Goal: Navigation & Orientation: Find specific page/section

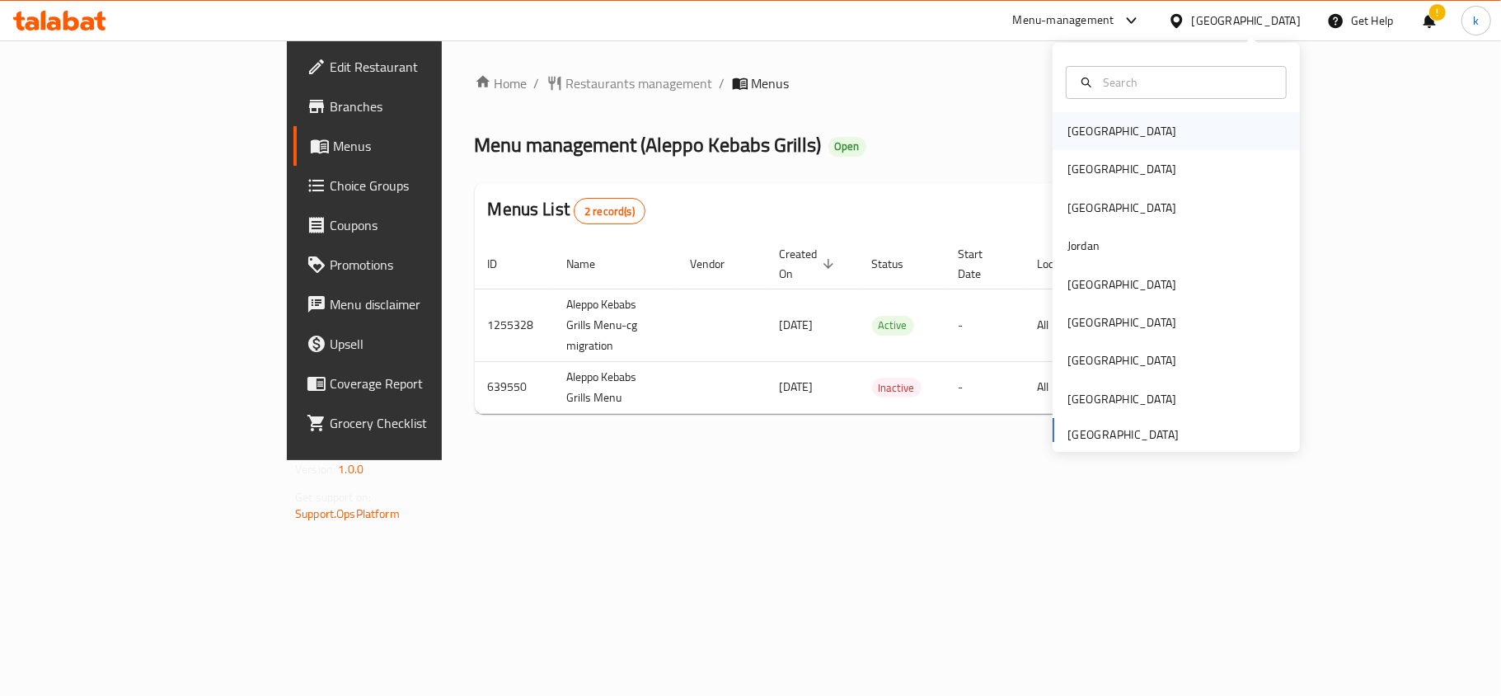
click at [1076, 129] on div "[GEOGRAPHIC_DATA]" at bounding box center [1121, 131] width 109 height 18
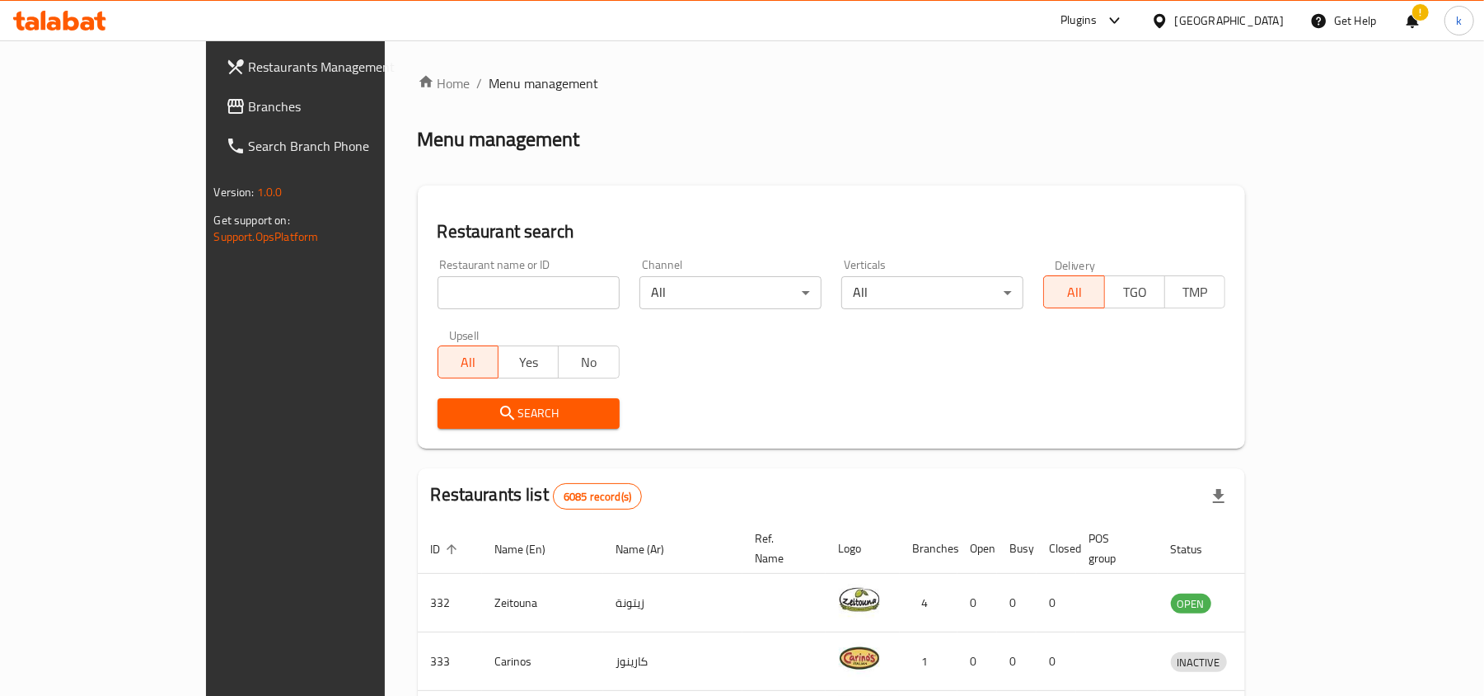
click at [1254, 21] on div "[GEOGRAPHIC_DATA]" at bounding box center [1229, 21] width 109 height 18
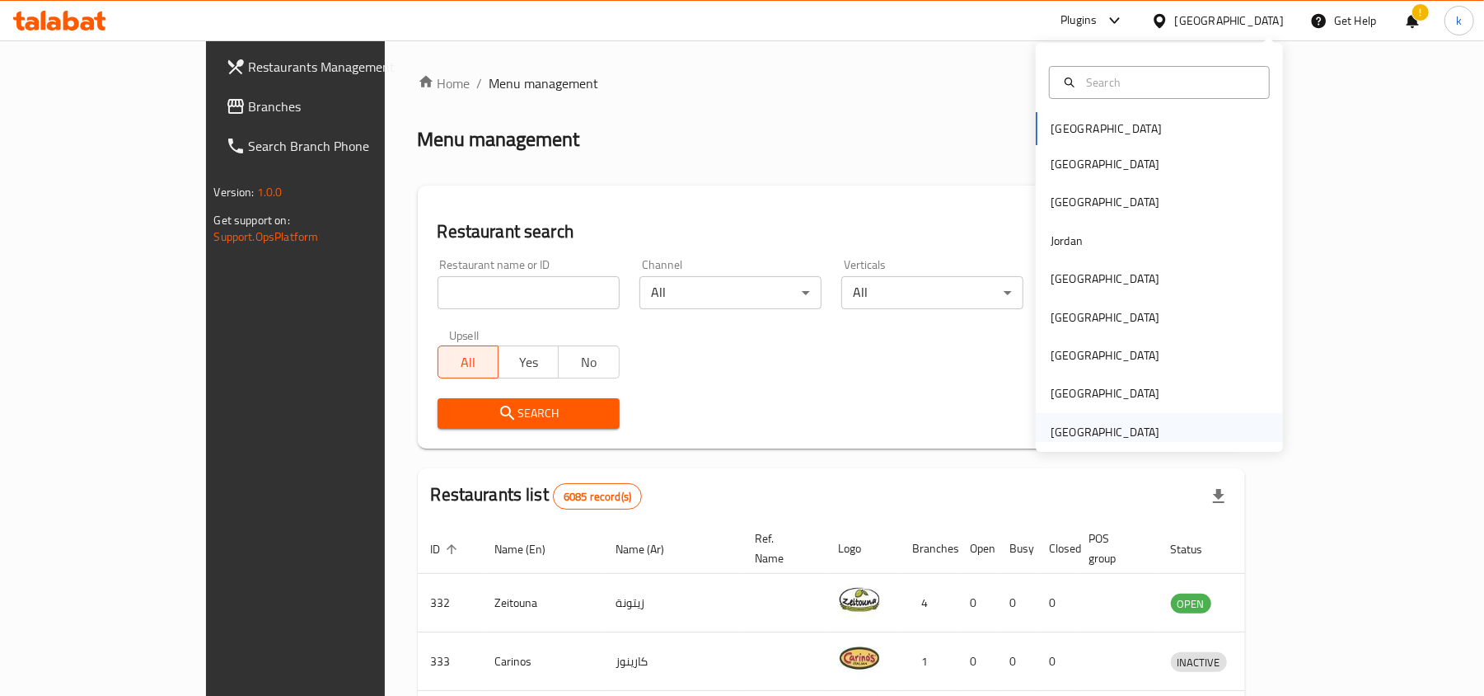
click at [1051, 432] on div "[GEOGRAPHIC_DATA]" at bounding box center [1105, 432] width 109 height 18
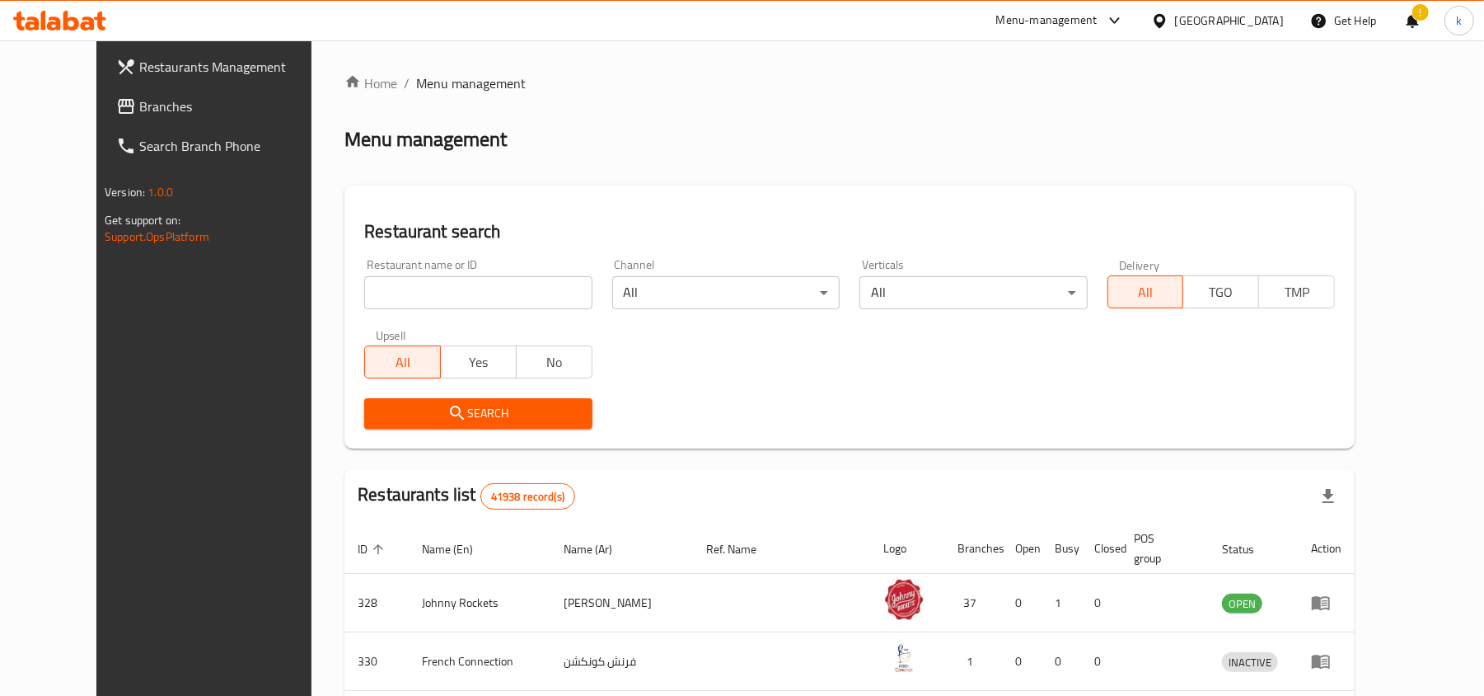
click at [139, 114] on span "Branches" at bounding box center [235, 106] width 192 height 20
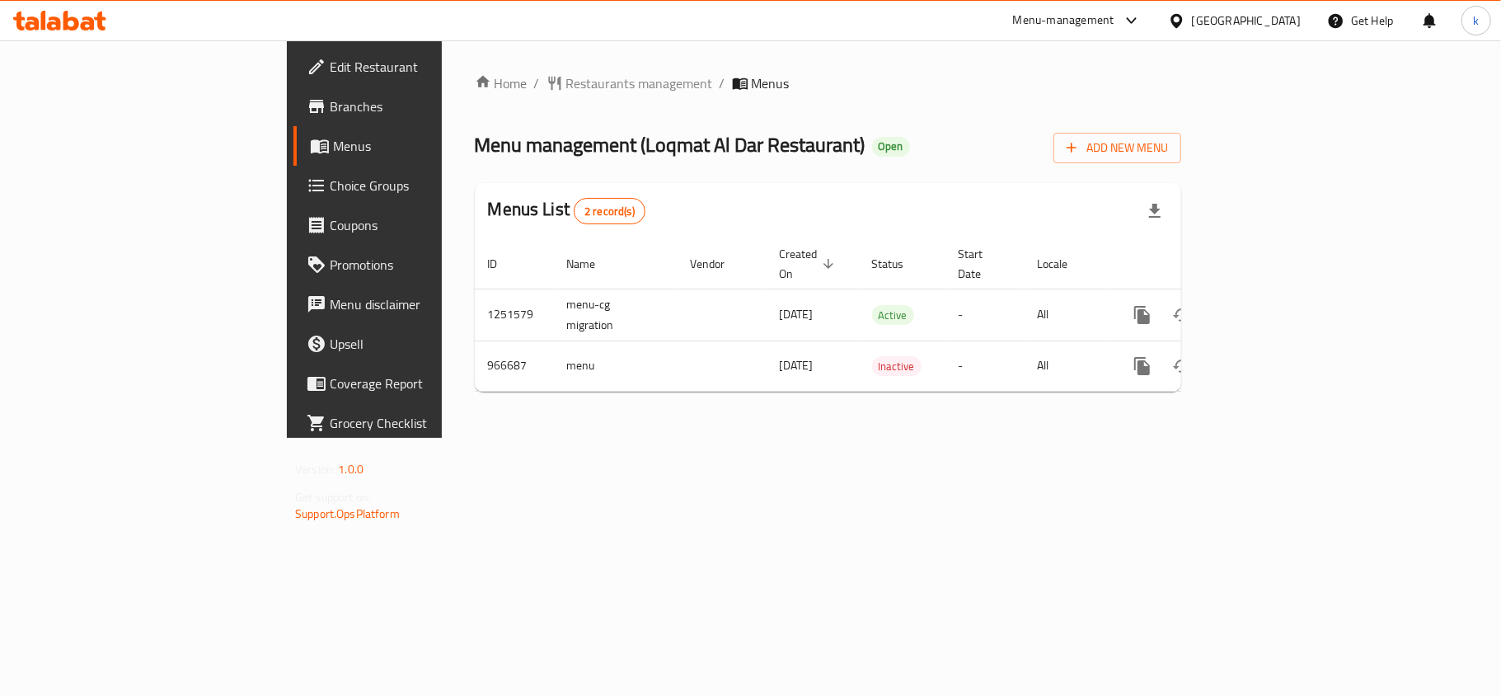
click at [1250, 25] on div "[GEOGRAPHIC_DATA]" at bounding box center [1246, 21] width 109 height 18
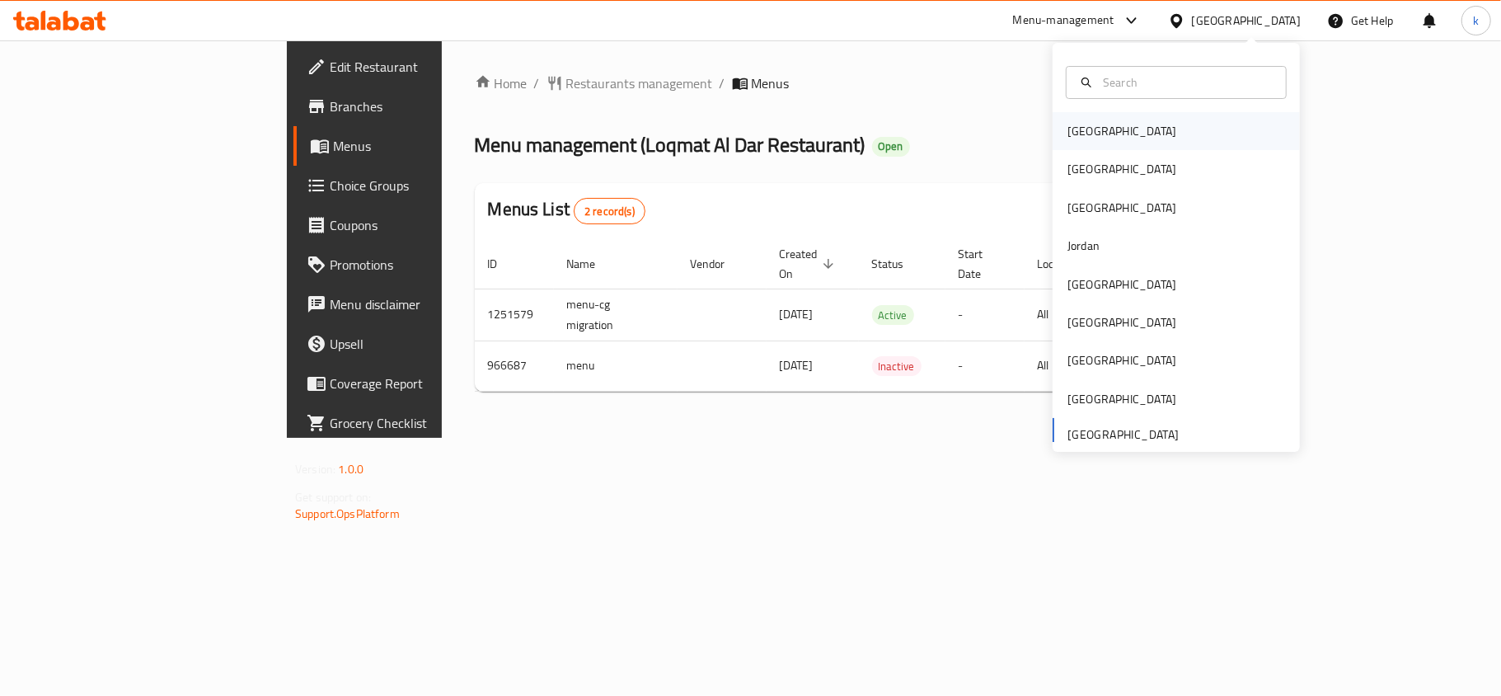
click at [1085, 139] on div "[GEOGRAPHIC_DATA]" at bounding box center [1121, 131] width 109 height 18
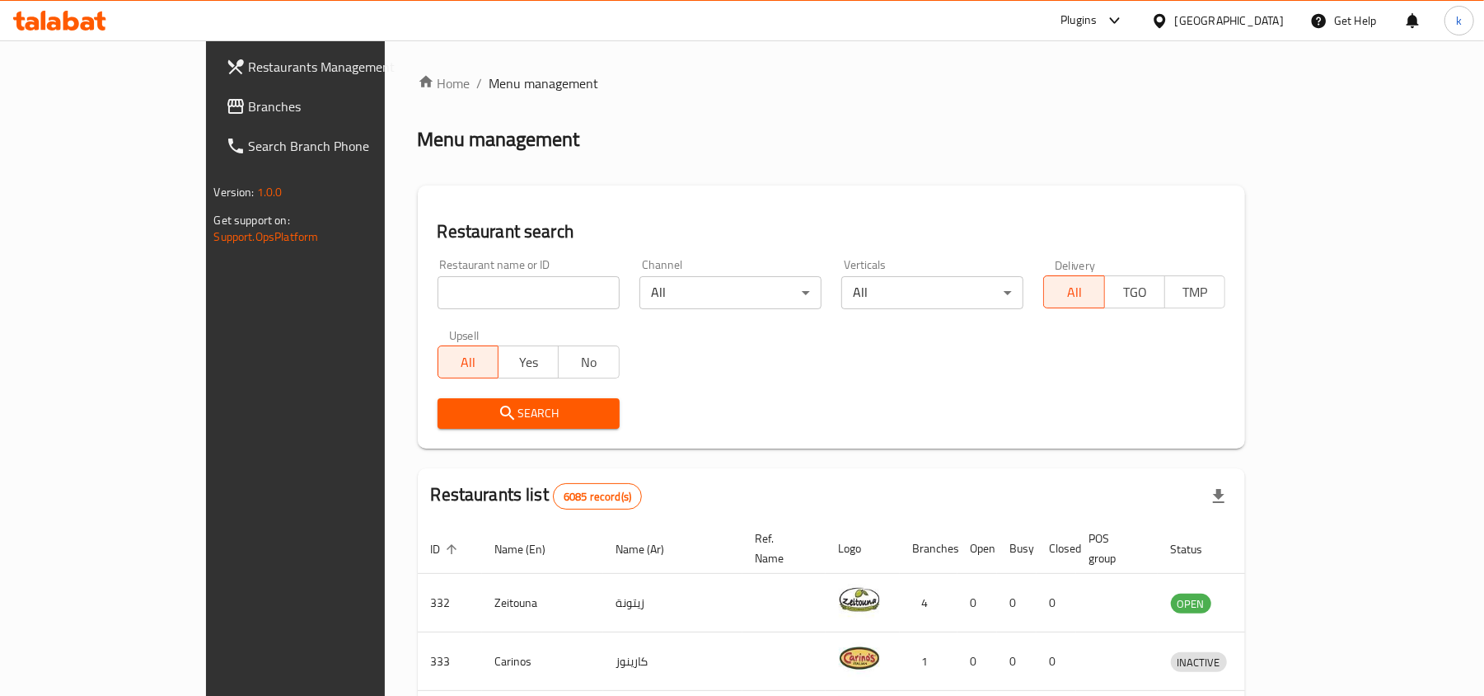
click at [1165, 26] on icon at bounding box center [1160, 20] width 12 height 14
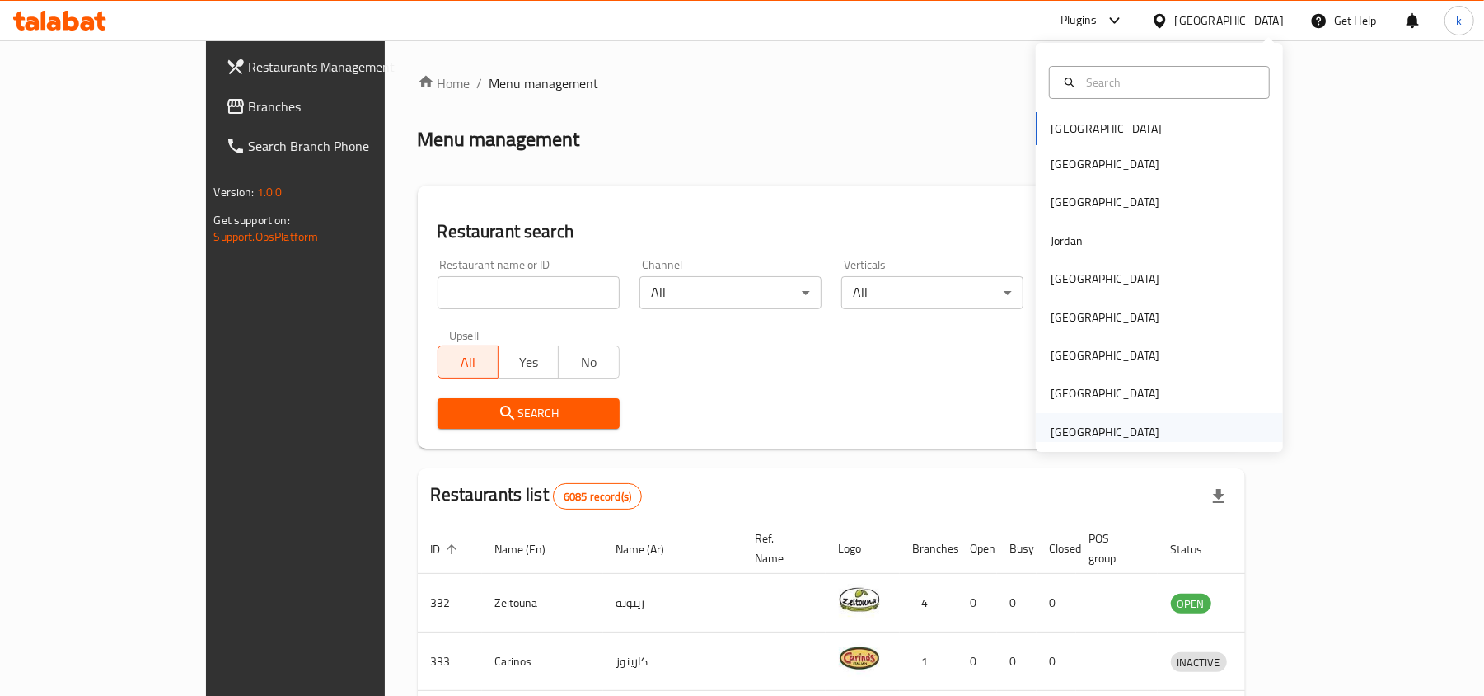
click at [1063, 430] on div "[GEOGRAPHIC_DATA]" at bounding box center [1105, 432] width 109 height 18
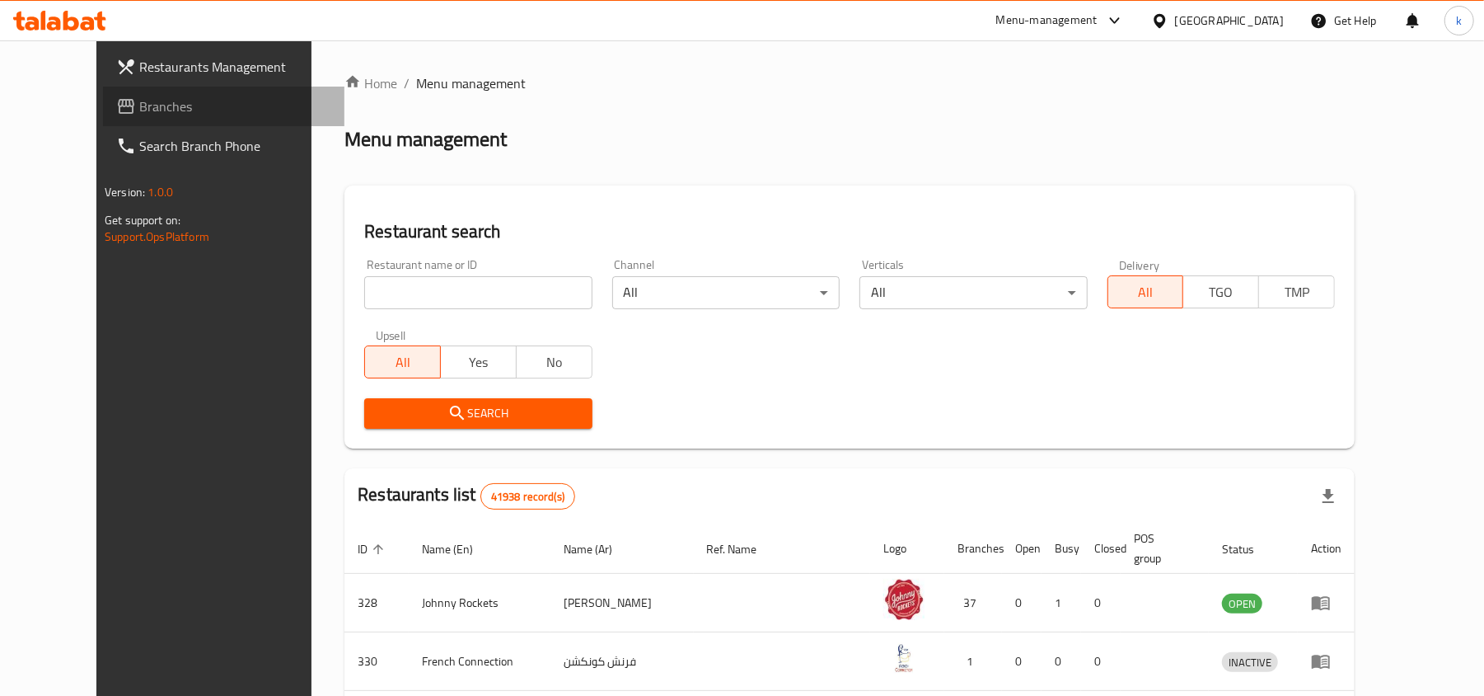
click at [169, 97] on span "Branches" at bounding box center [235, 106] width 192 height 20
click at [124, 112] on span "Branches" at bounding box center [228, 106] width 208 height 20
